Goal: Information Seeking & Learning: Learn about a topic

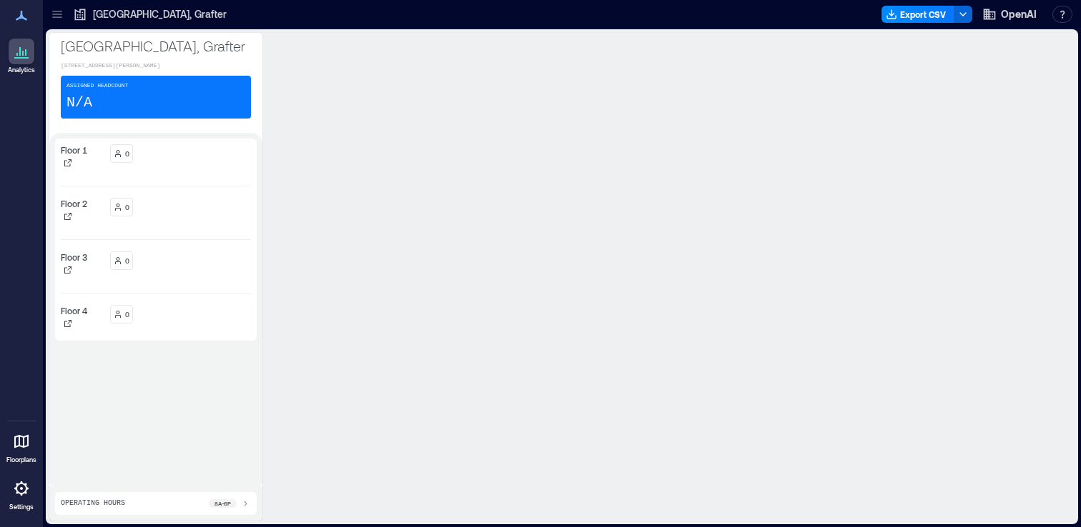
click at [20, 445] on icon at bounding box center [21, 441] width 17 height 17
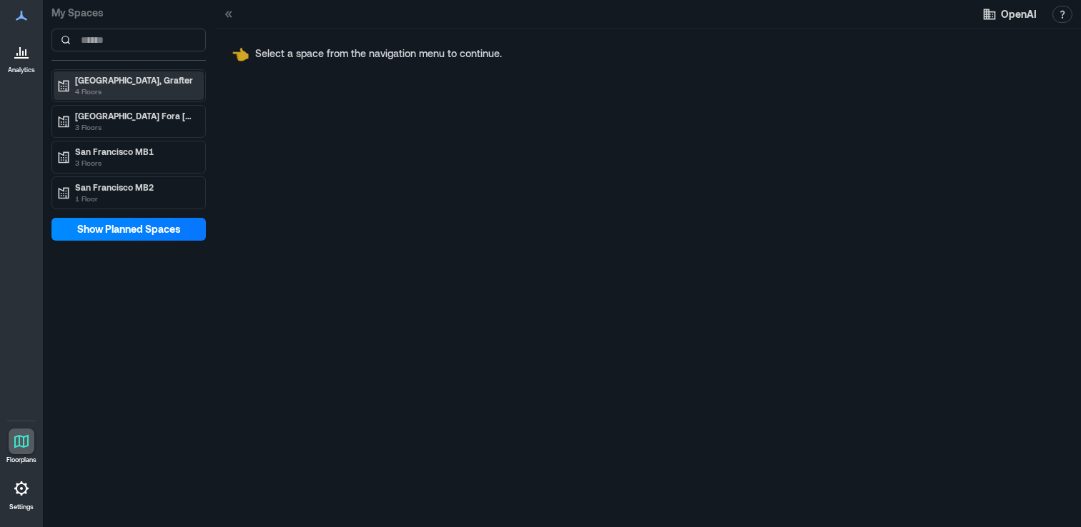
click at [112, 89] on p "4 Floors" at bounding box center [135, 91] width 120 height 11
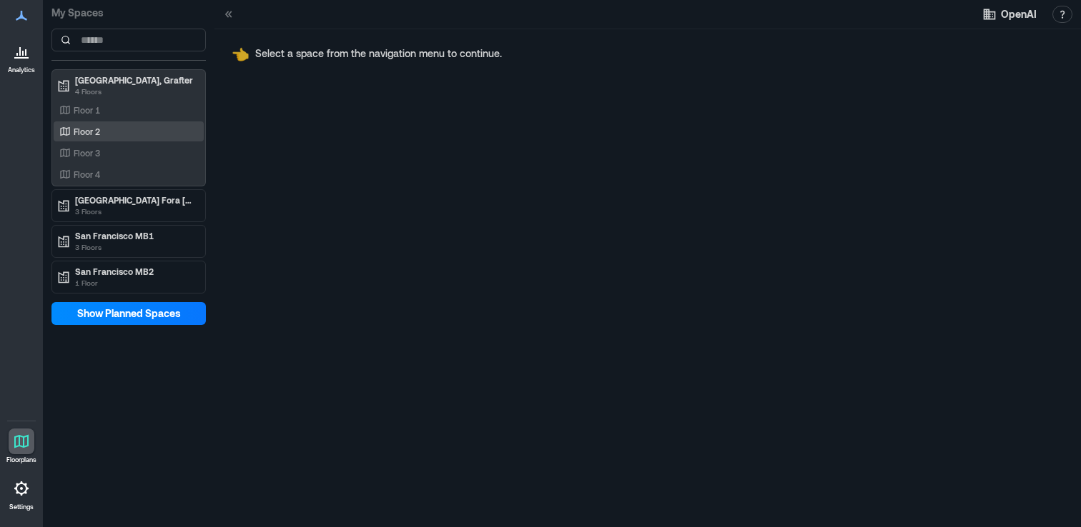
click at [106, 123] on div "Floor 2" at bounding box center [129, 131] width 150 height 20
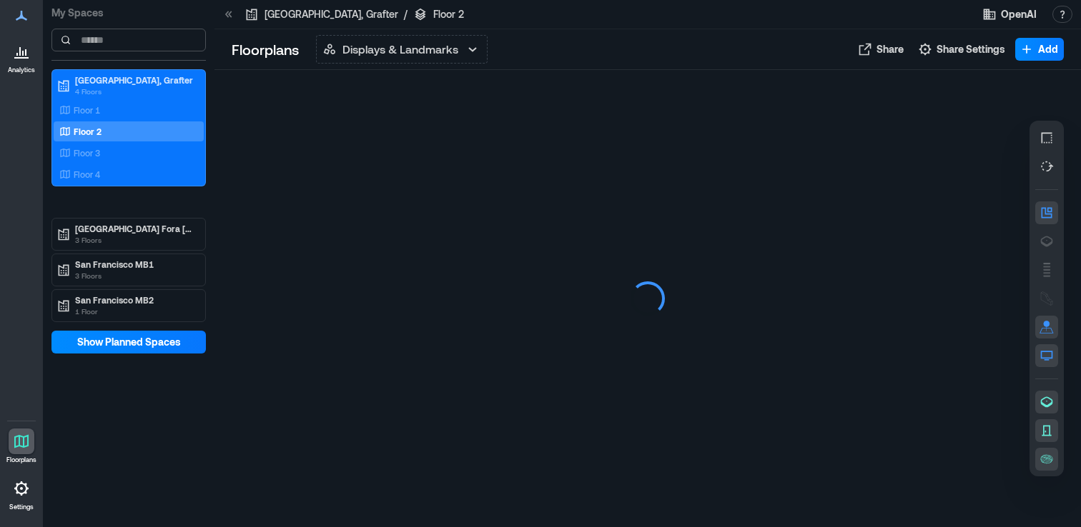
click at [110, 39] on input at bounding box center [128, 40] width 154 height 23
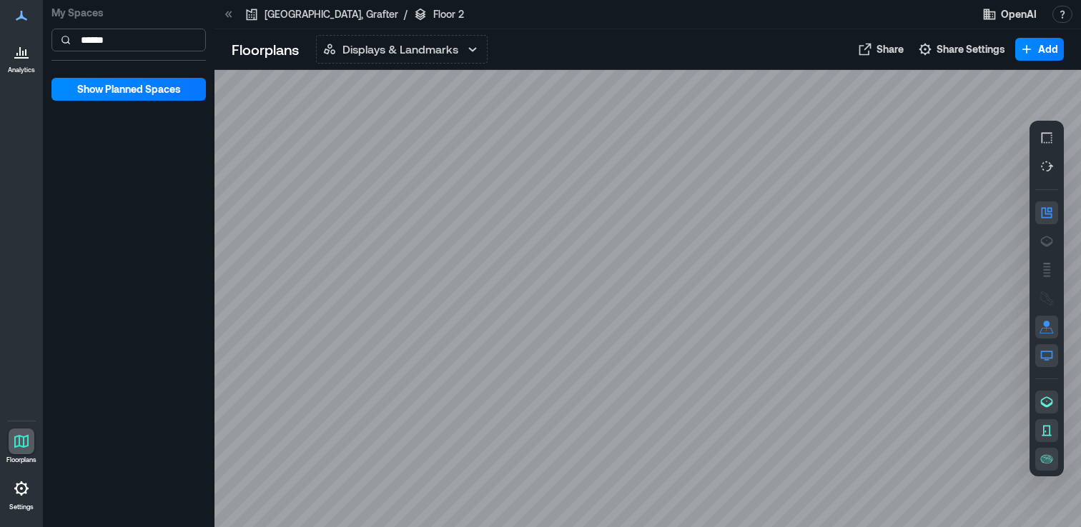
click at [137, 39] on input "******" at bounding box center [128, 40] width 154 height 23
click at [127, 42] on input "******" at bounding box center [128, 40] width 154 height 23
click at [317, 118] on div at bounding box center [647, 298] width 866 height 457
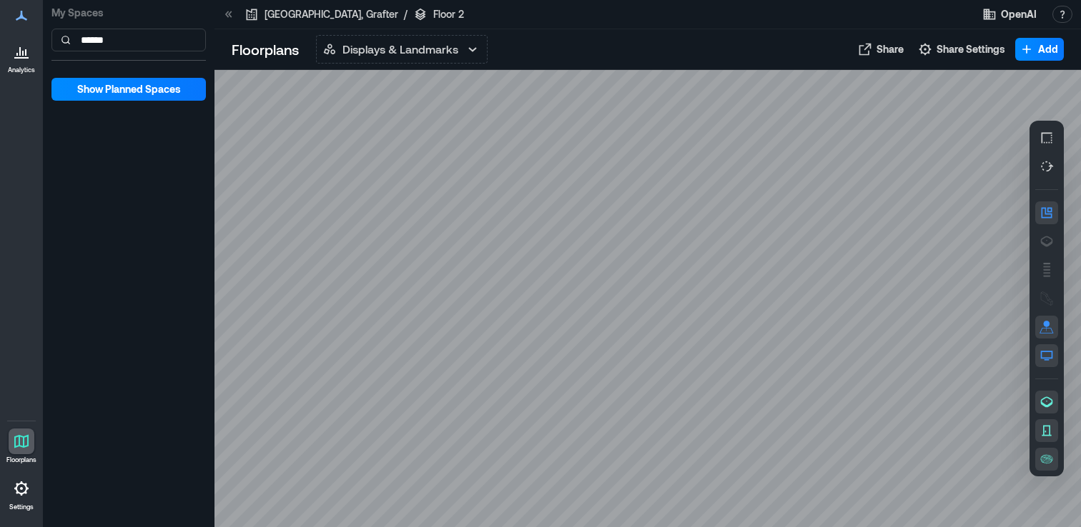
click at [21, 56] on icon at bounding box center [21, 51] width 17 height 17
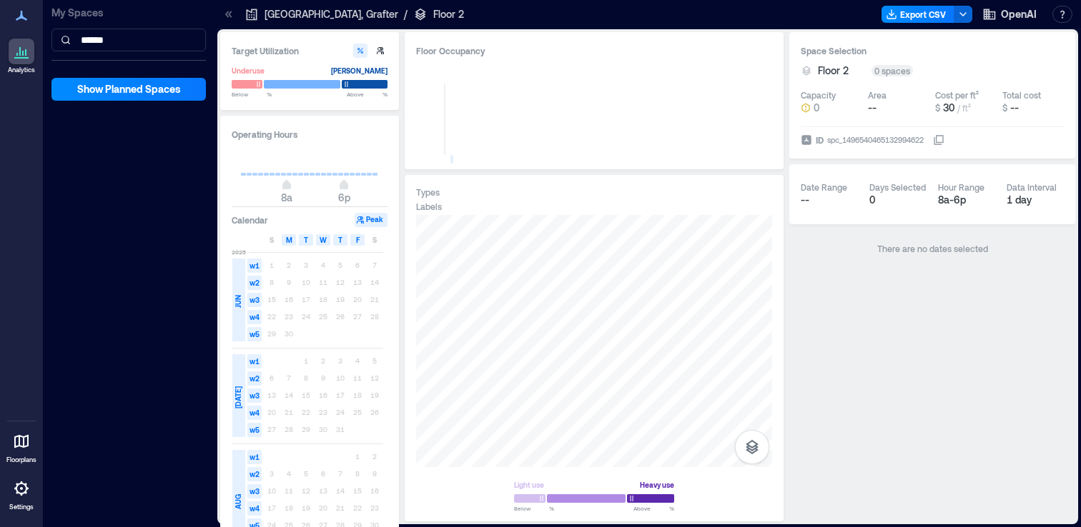
drag, startPoint x: 124, startPoint y: 46, endPoint x: 0, endPoint y: 46, distance: 124.4
click at [0, 46] on div "Analytics Floorplans Settings My Spaces ****** Show Planned Spaces [GEOGRAPHIC_…" at bounding box center [540, 263] width 1081 height 527
type input "*"
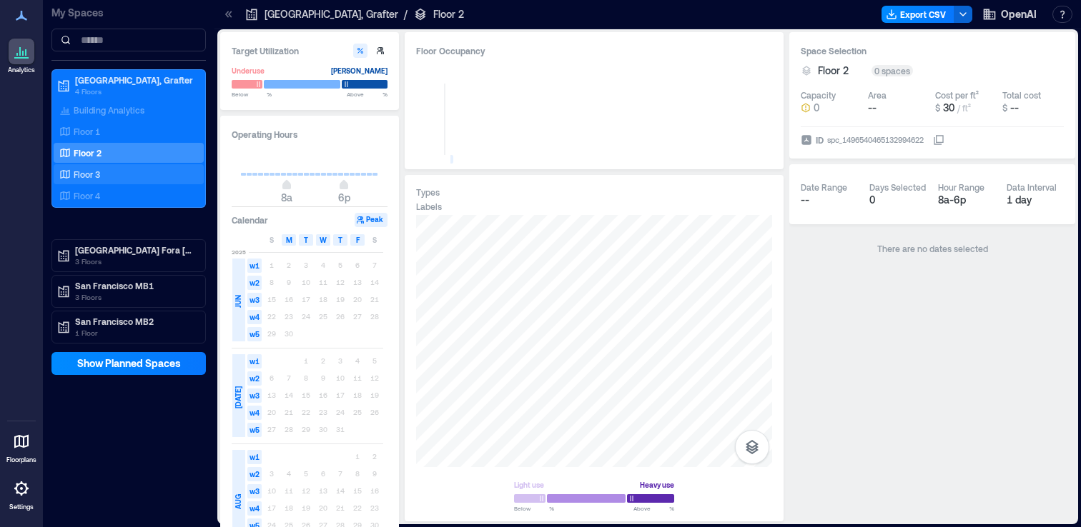
click at [90, 176] on p "Floor 3" at bounding box center [87, 174] width 26 height 11
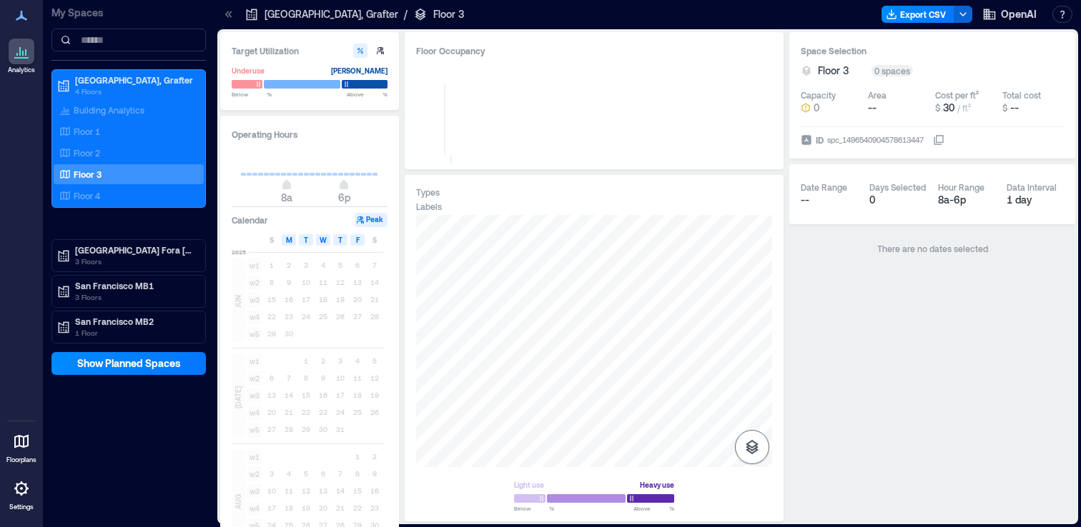
click at [750, 447] on icon "button" at bounding box center [751, 447] width 17 height 17
click at [752, 412] on icon "button" at bounding box center [751, 406] width 13 height 13
click at [748, 407] on icon "button" at bounding box center [751, 405] width 17 height 17
click at [665, 334] on div "Spaces Sensors" at bounding box center [594, 341] width 356 height 252
click at [132, 175] on div "Floor 3" at bounding box center [125, 174] width 139 height 14
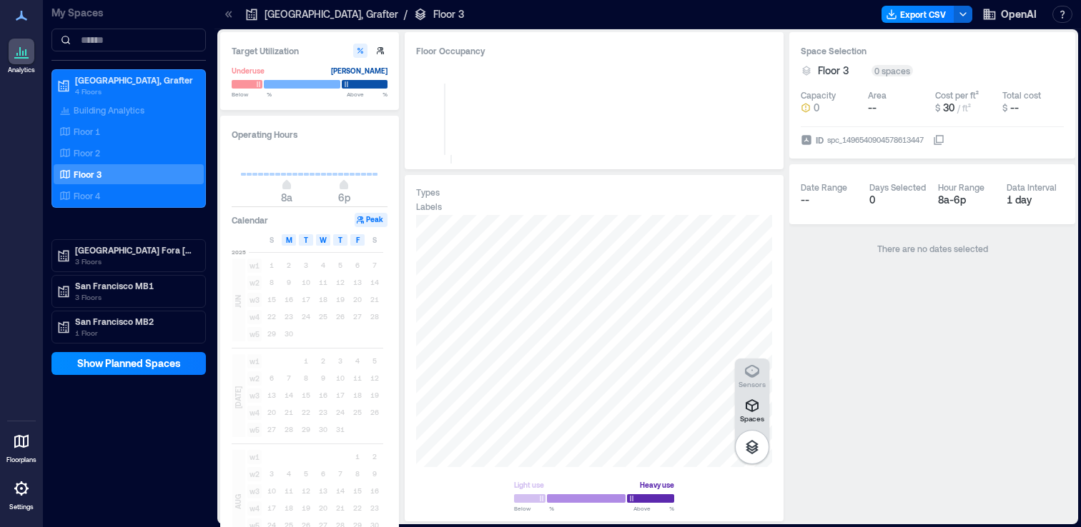
click at [145, 432] on div "My Spaces [GEOGRAPHIC_DATA] 4 Floors Building Analytics Floor 1 Floor 2 Floor 3…" at bounding box center [129, 263] width 172 height 527
click at [140, 360] on span "Show Planned Spaces" at bounding box center [129, 364] width 104 height 14
click at [172, 360] on span "Hide Planned Spaces" at bounding box center [128, 364] width 99 height 14
click at [116, 234] on div "[GEOGRAPHIC_DATA], Grafter 4 Floors Building Analytics Floor 1 Floor 2 Floor 3 …" at bounding box center [128, 206] width 154 height 274
click at [101, 261] on p "3 Floors" at bounding box center [135, 261] width 120 height 11
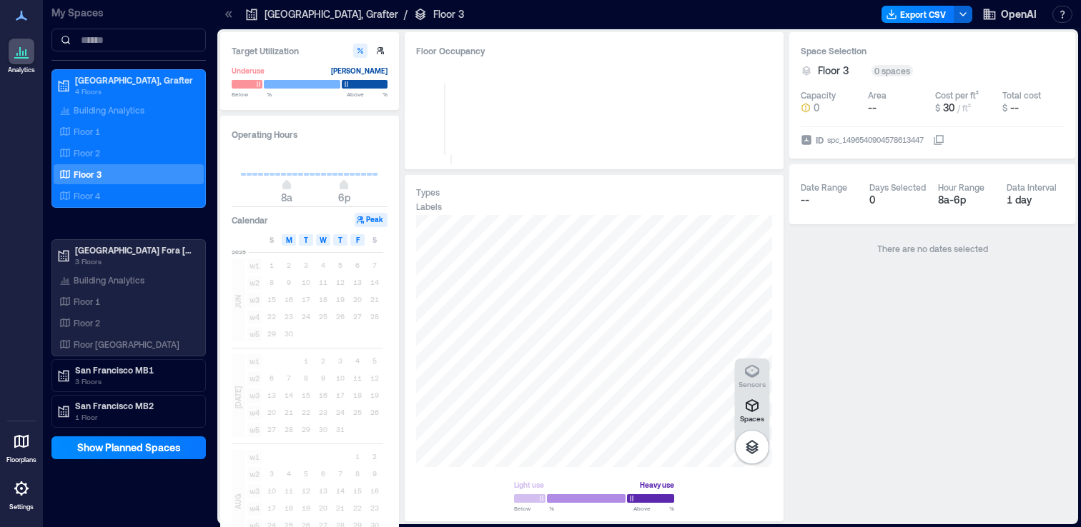
click at [121, 357] on div "[GEOGRAPHIC_DATA] 4 Floors Building Analytics Floor 1 Floor 2 Floor 3 Floor [GE…" at bounding box center [128, 248] width 154 height 359
click at [119, 339] on p "Floor [GEOGRAPHIC_DATA]" at bounding box center [127, 344] width 106 height 11
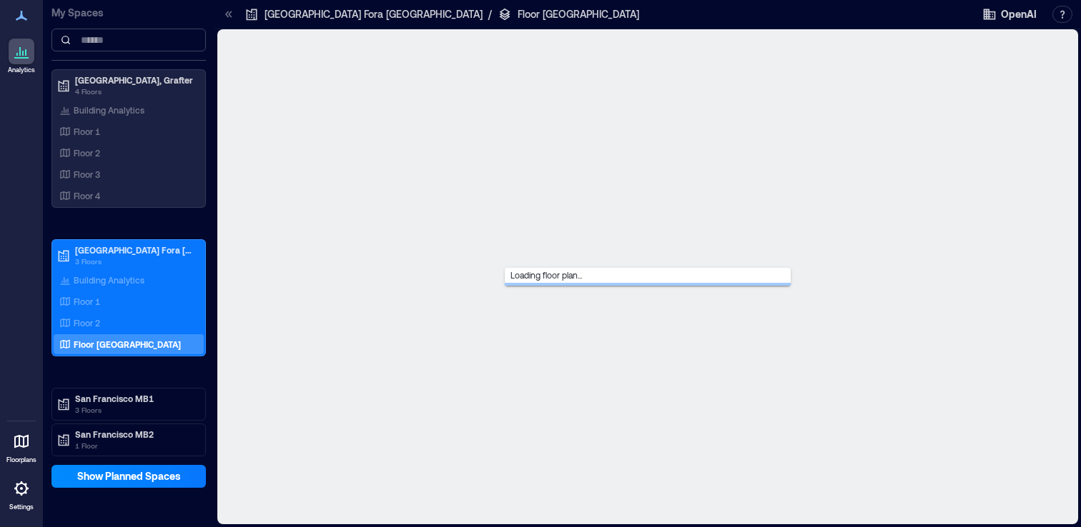
click at [124, 41] on input at bounding box center [128, 40] width 154 height 23
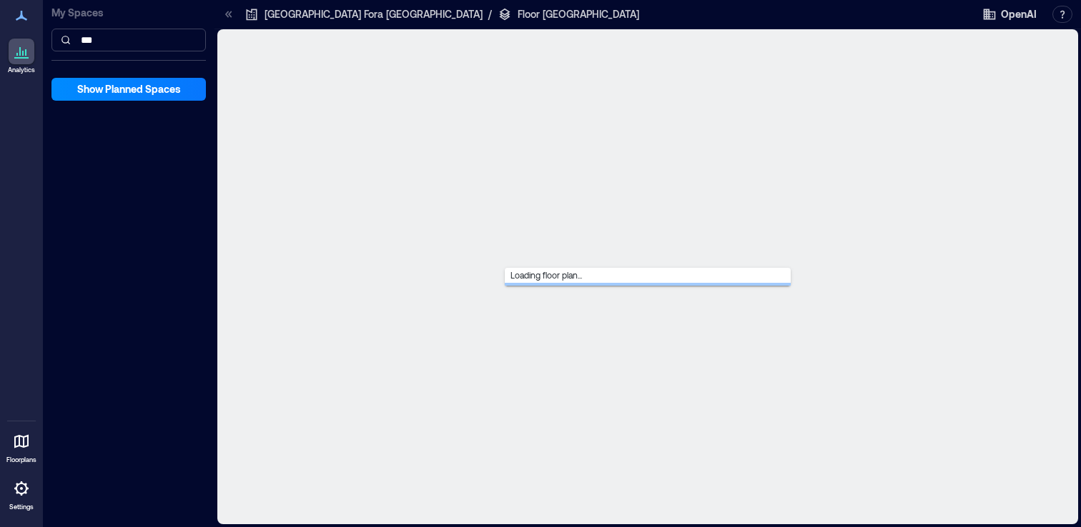
type input "***"
click at [128, 49] on input "***" at bounding box center [128, 40] width 154 height 23
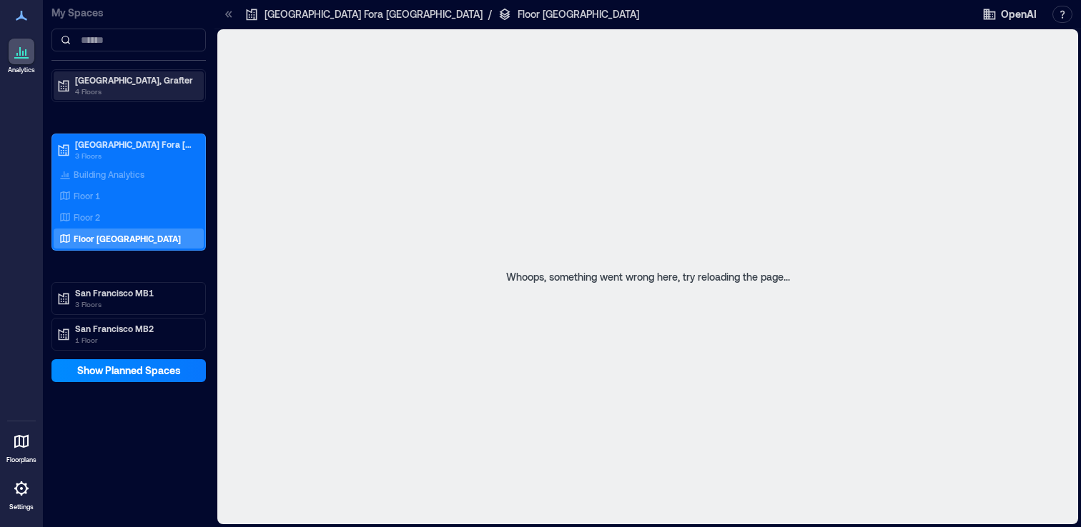
click at [128, 87] on p "4 Floors" at bounding box center [135, 91] width 120 height 11
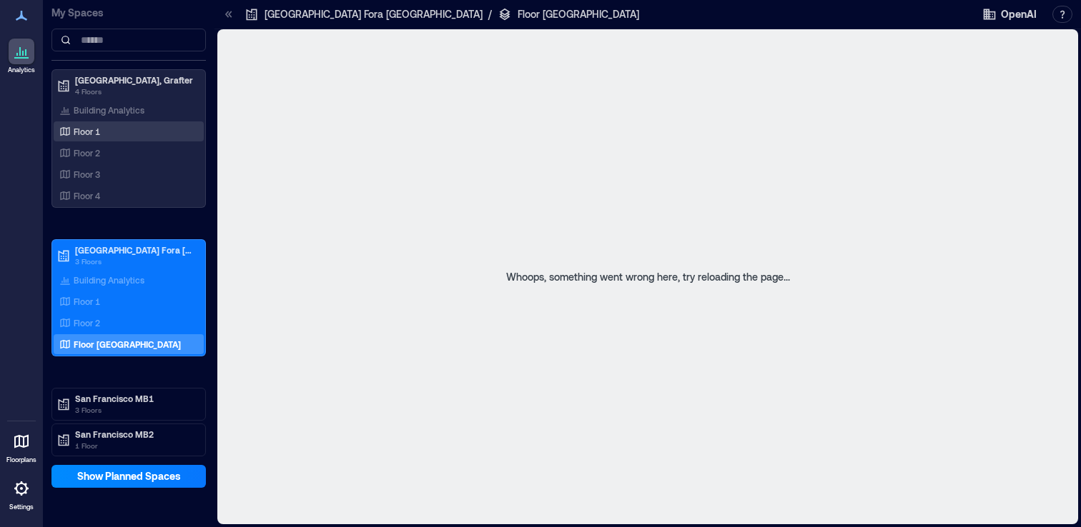
click at [108, 125] on div "Floor 1" at bounding box center [125, 131] width 139 height 14
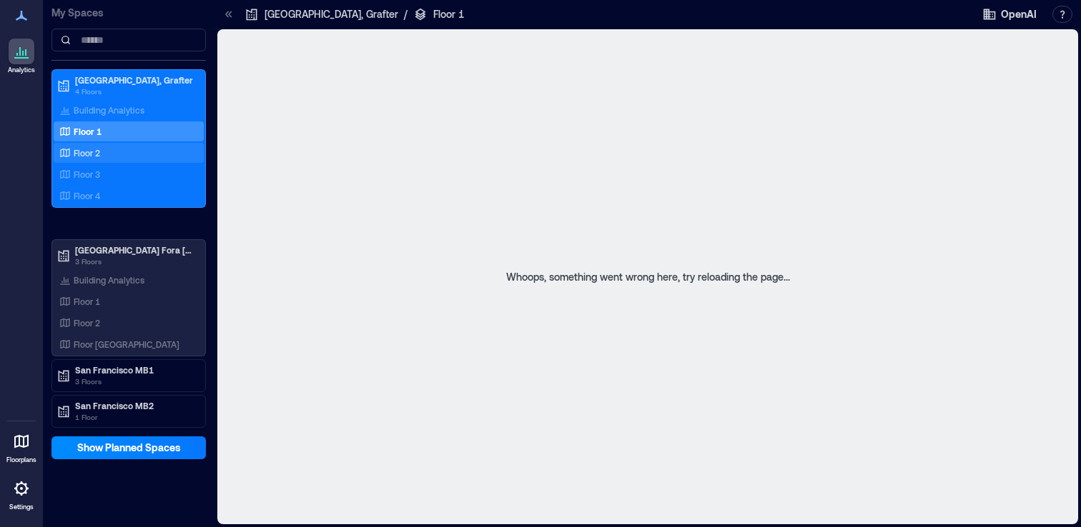
click at [104, 143] on div "Floor 2" at bounding box center [129, 153] width 150 height 20
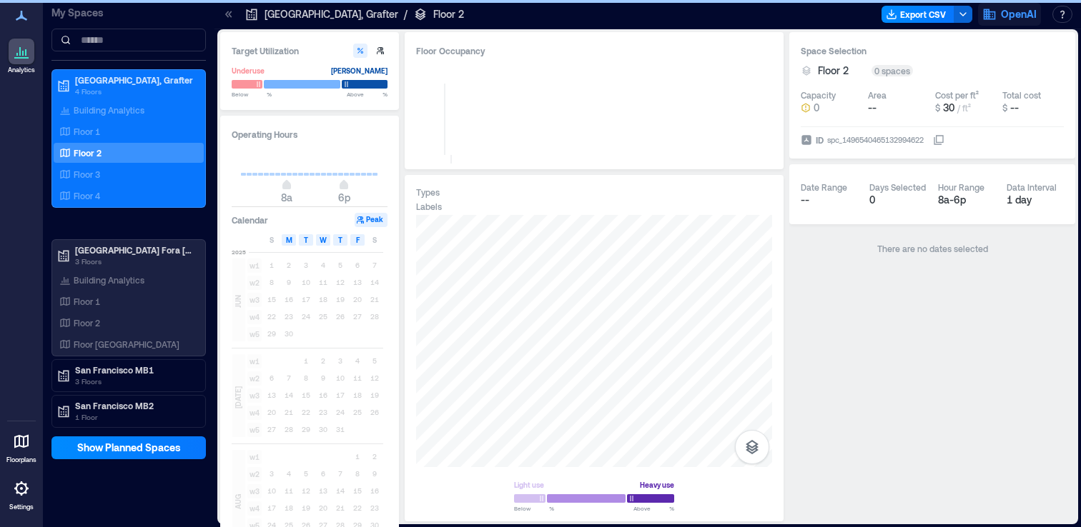
click at [998, 21] on button "OpenAI" at bounding box center [1009, 14] width 63 height 23
click at [683, 28] on div "[GEOGRAPHIC_DATA], Grafter / Floor 2 Export CSV OpenAI Logged in as Waffle Setu…" at bounding box center [647, 14] width 866 height 29
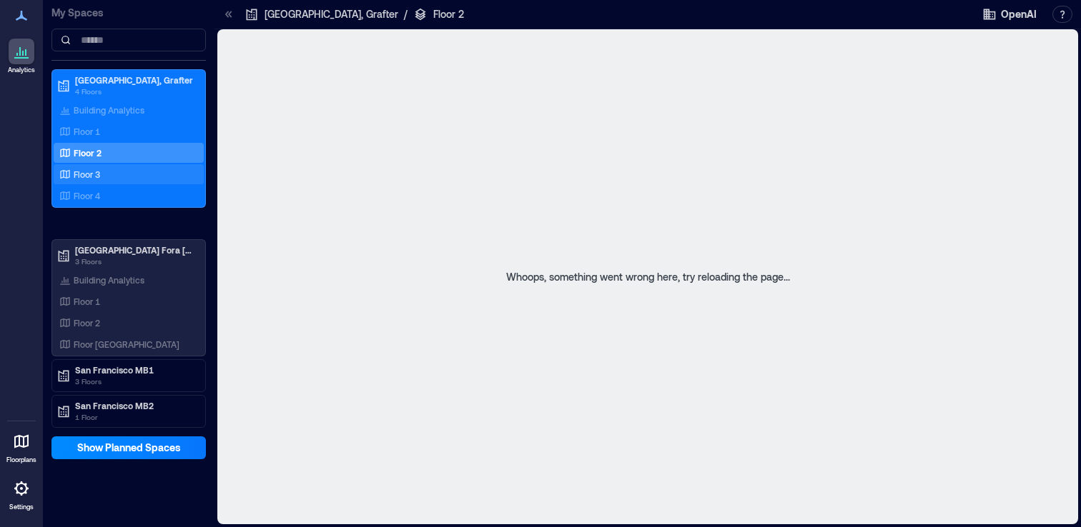
click at [107, 170] on div "Floor 3" at bounding box center [125, 174] width 139 height 14
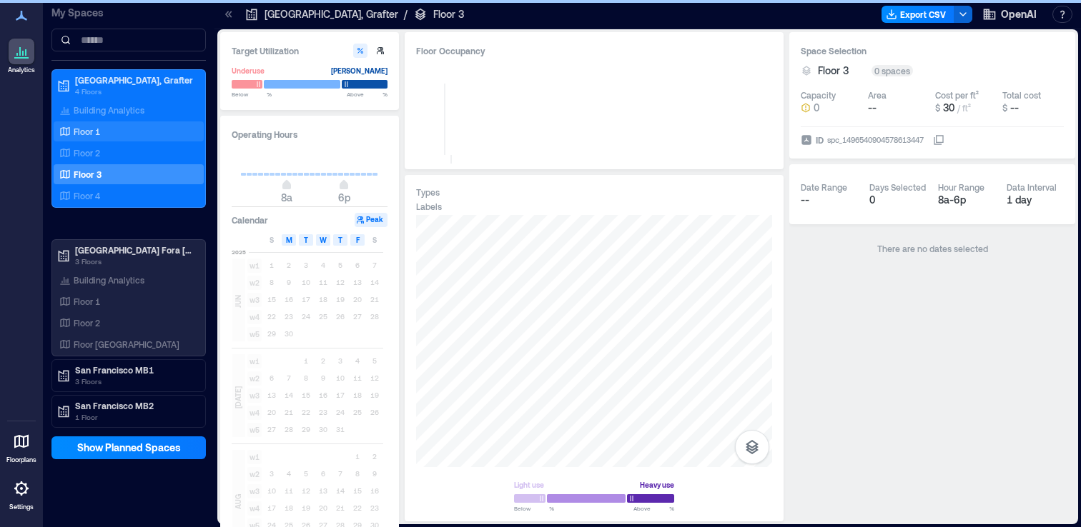
click at [103, 134] on div "Floor 1" at bounding box center [125, 131] width 139 height 14
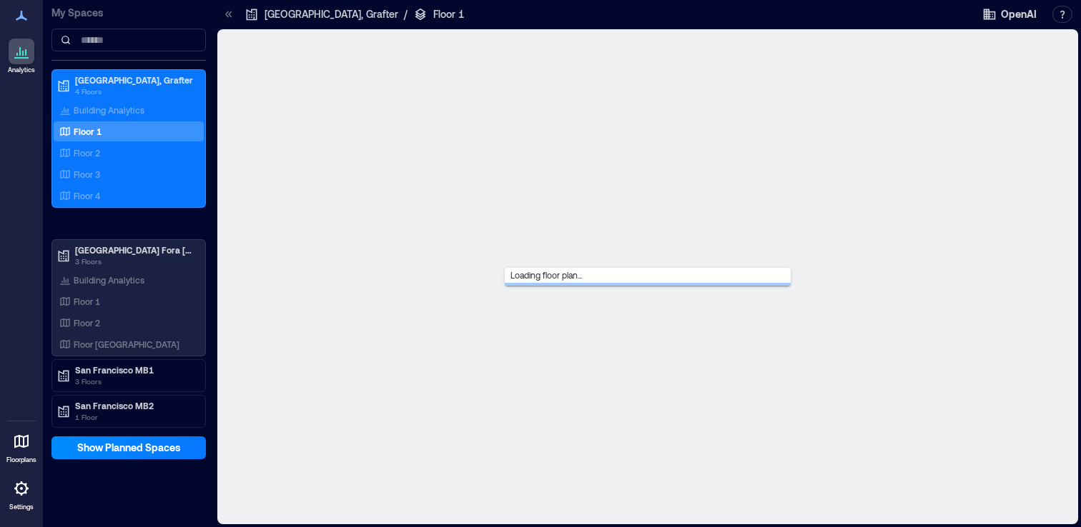
click at [22, 14] on icon at bounding box center [21, 15] width 17 height 17
click at [88, 167] on div "Floor 3" at bounding box center [125, 174] width 139 height 14
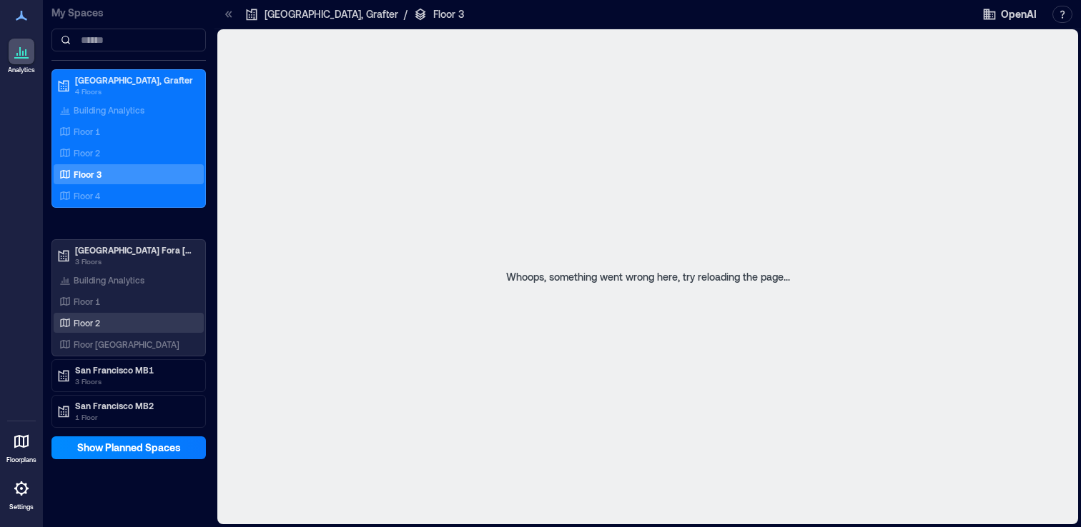
click at [114, 322] on div "Floor 2" at bounding box center [125, 323] width 139 height 14
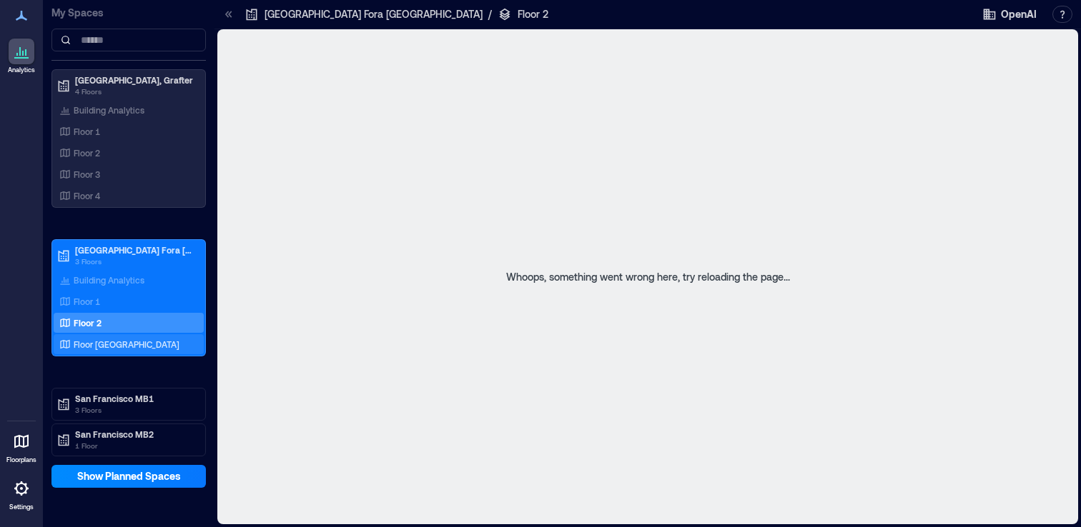
click at [110, 339] on p "Floor [GEOGRAPHIC_DATA]" at bounding box center [127, 344] width 106 height 11
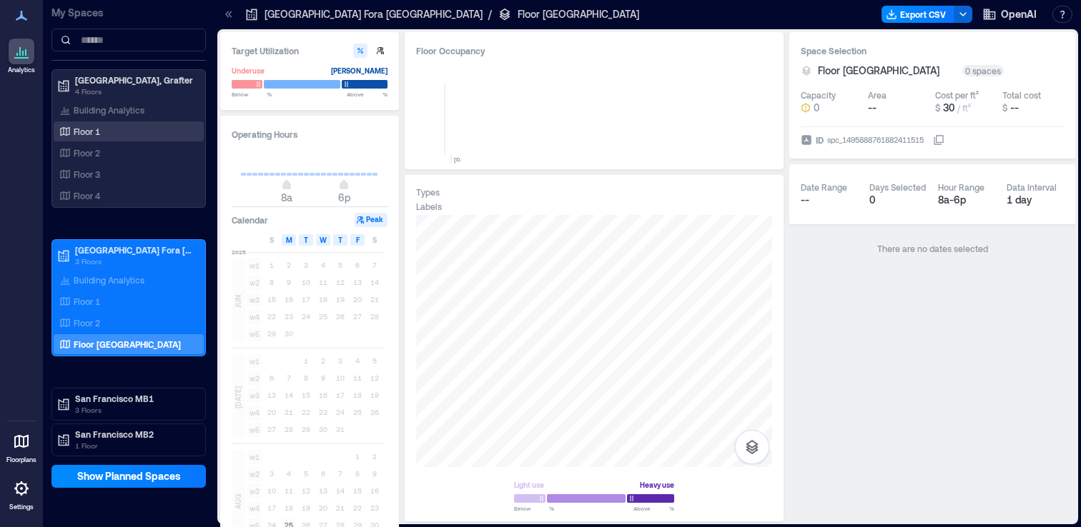
click at [106, 133] on div "Floor 1" at bounding box center [125, 131] width 139 height 14
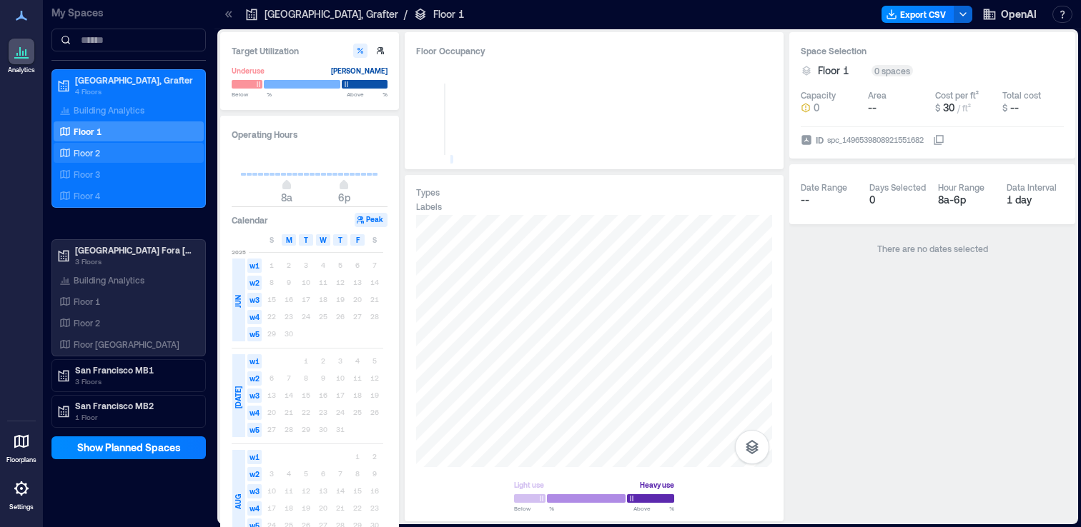
click at [104, 149] on div "Floor 2" at bounding box center [125, 153] width 139 height 14
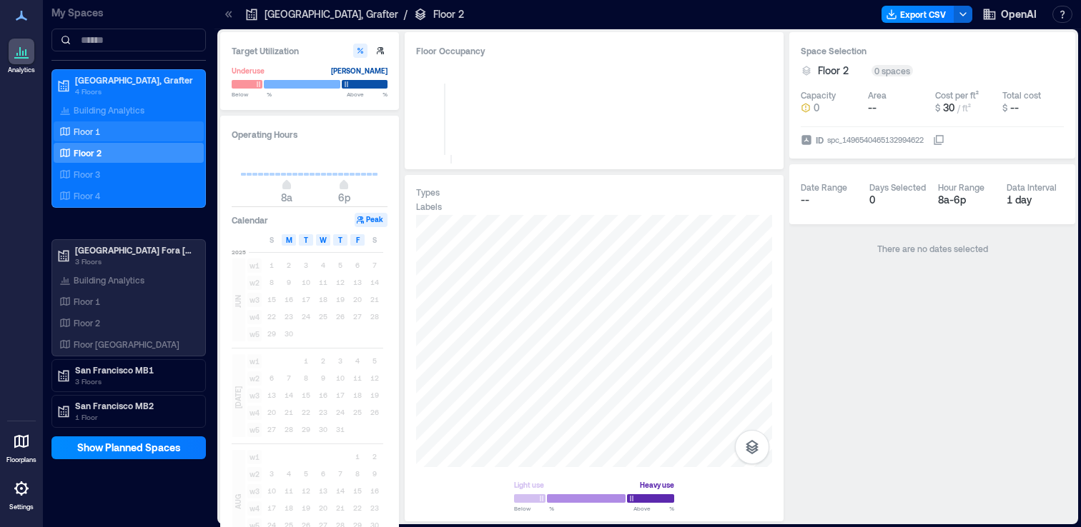
click at [139, 129] on div "Floor 1" at bounding box center [125, 131] width 139 height 14
click at [127, 149] on div "Floor 2" at bounding box center [125, 153] width 139 height 14
